Goal: Task Accomplishment & Management: Use online tool/utility

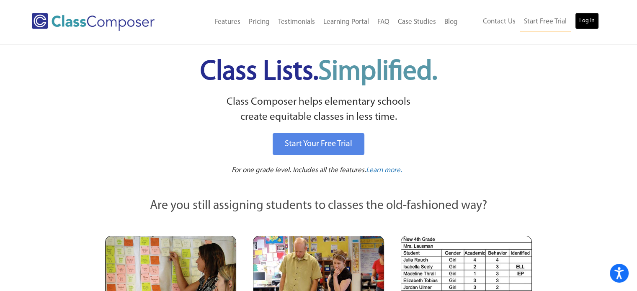
click at [592, 21] on link "Log In" at bounding box center [587, 21] width 24 height 17
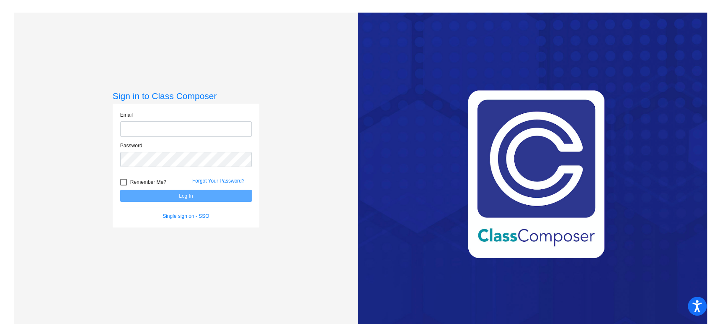
click at [162, 127] on input "email" at bounding box center [186, 129] width 132 height 16
type input "atopper@mbgsd.org"
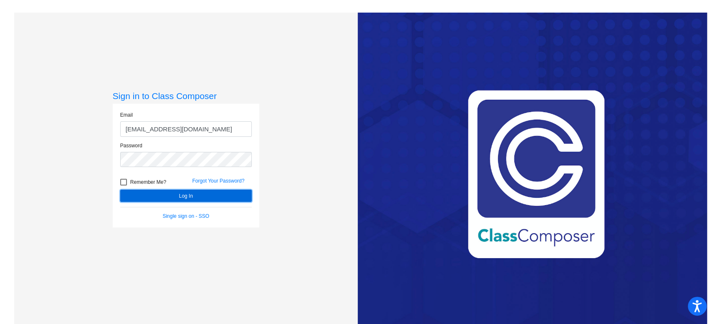
click at [205, 197] on button "Log In" at bounding box center [186, 195] width 132 height 12
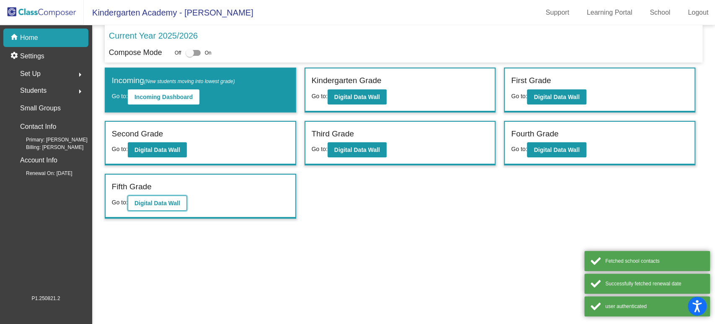
click at [165, 205] on button "Digital Data Wall" at bounding box center [157, 202] width 59 height 15
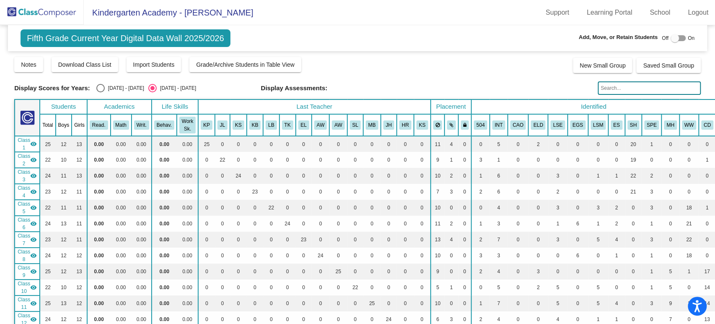
click at [636, 85] on input "text" at bounding box center [649, 87] width 103 height 13
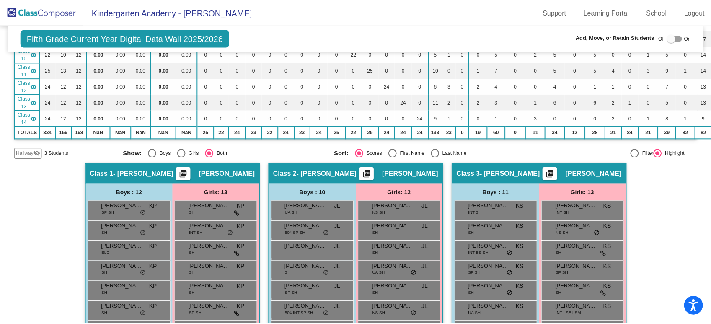
scroll to position [419, 0]
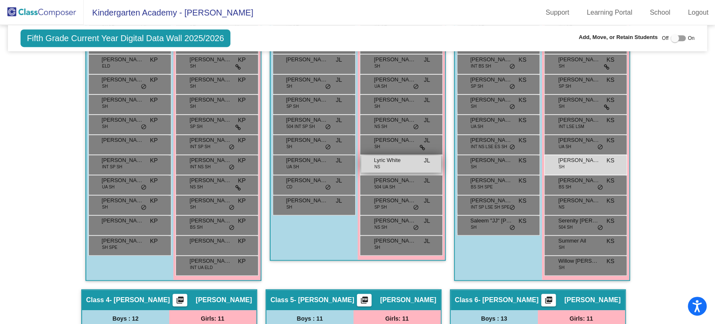
type input "white"
click at [401, 162] on div "Lyric White NS JL lock do_not_disturb_alt" at bounding box center [401, 163] width 80 height 17
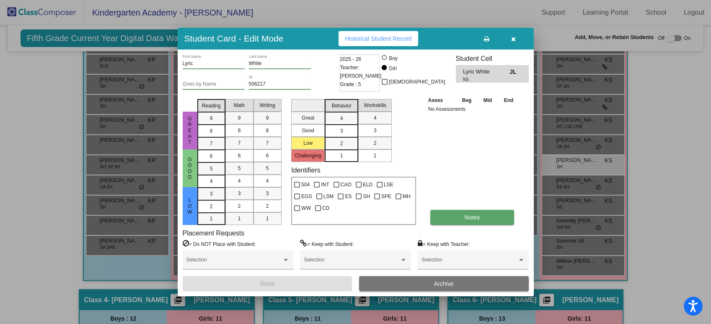
click at [468, 217] on span "Notes" at bounding box center [473, 217] width 16 height 7
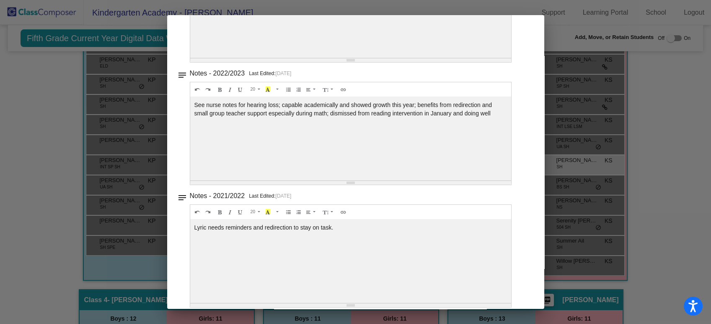
scroll to position [286, 0]
